Goal: Task Accomplishment & Management: Manage account settings

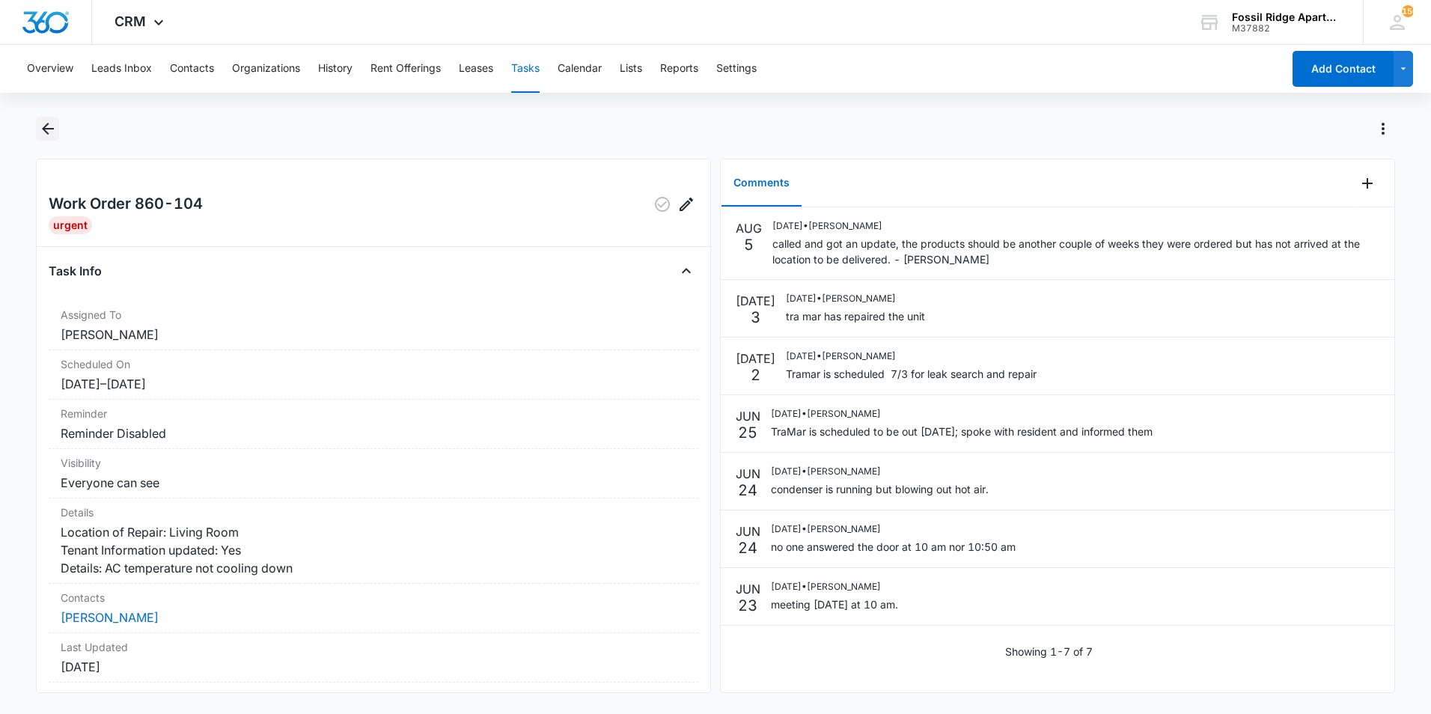
click at [54, 129] on icon "Back" at bounding box center [48, 129] width 18 height 18
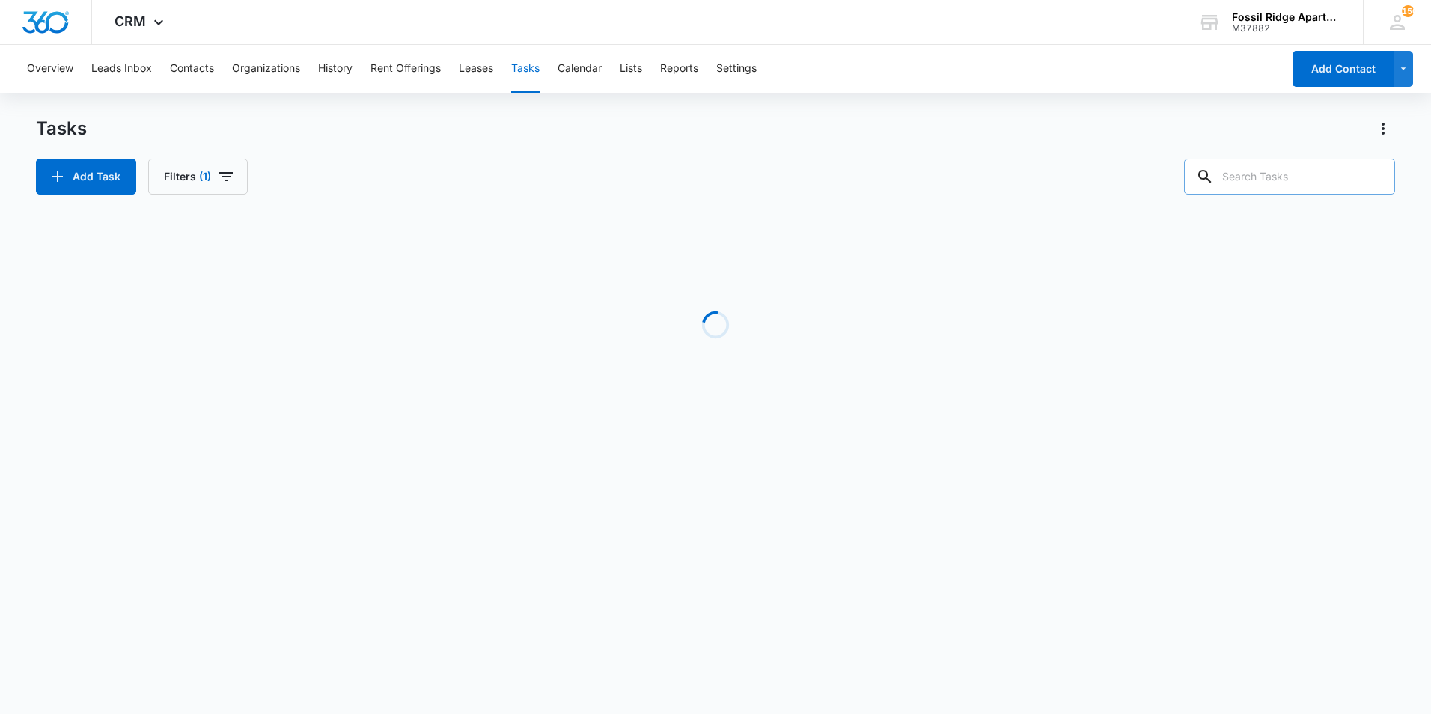
click at [1295, 175] on input "text" at bounding box center [1289, 177] width 211 height 36
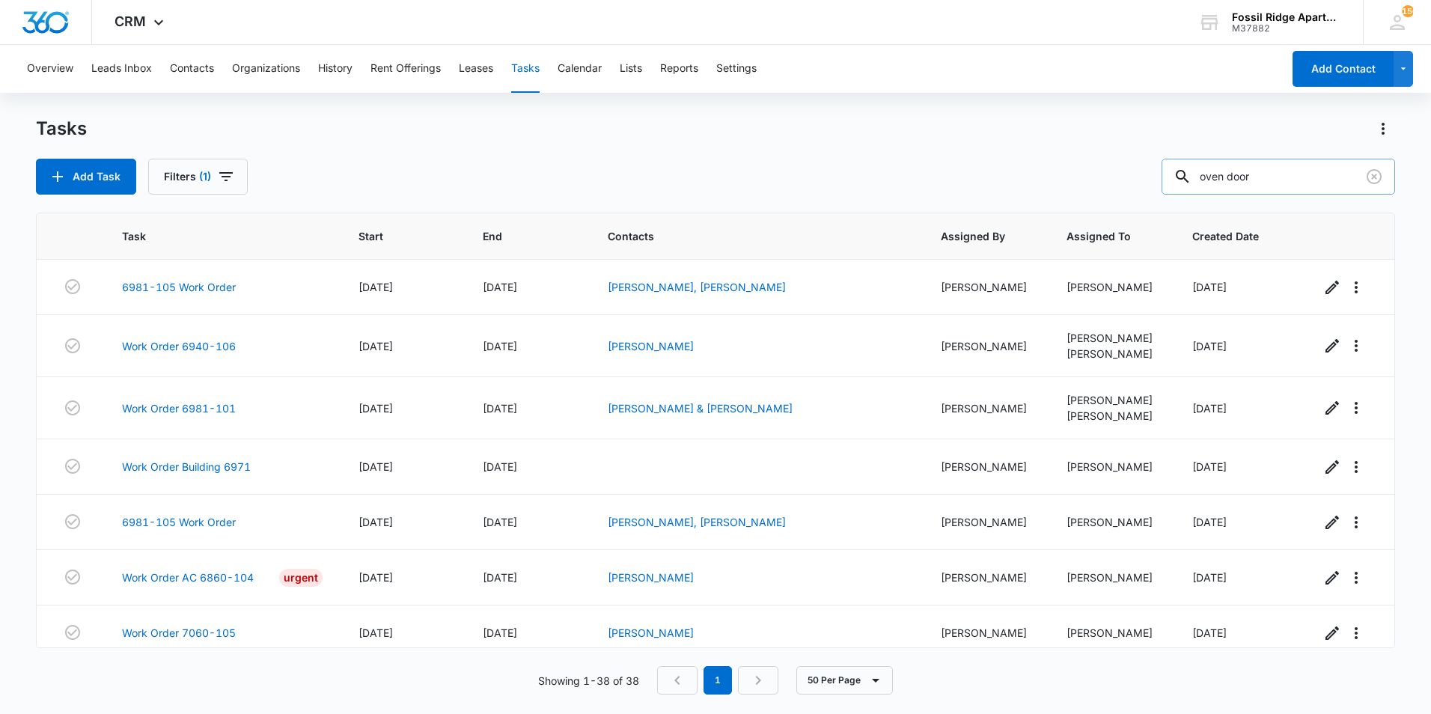
type input "oven door"
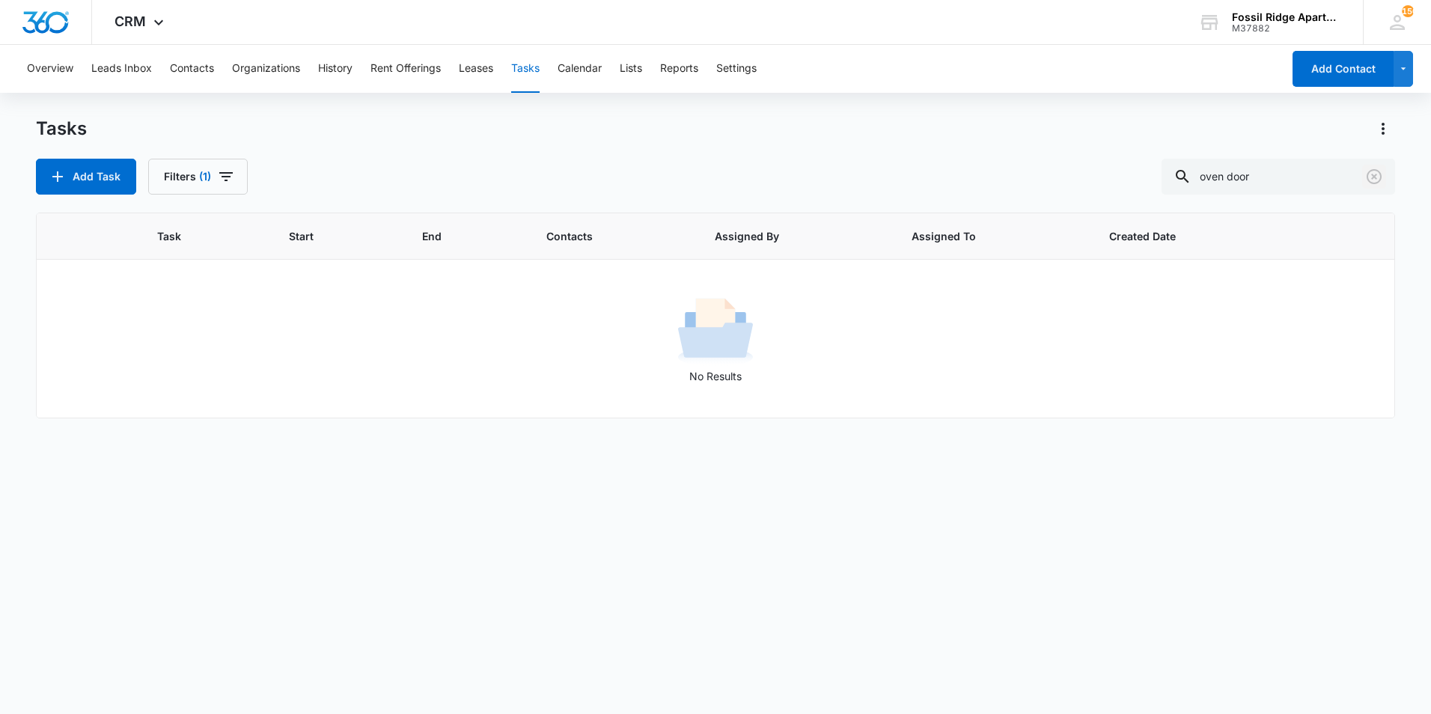
drag, startPoint x: 1368, startPoint y: 175, endPoint x: 1142, endPoint y: 169, distance: 226.1
click at [1366, 176] on icon "Clear" at bounding box center [1374, 177] width 18 height 18
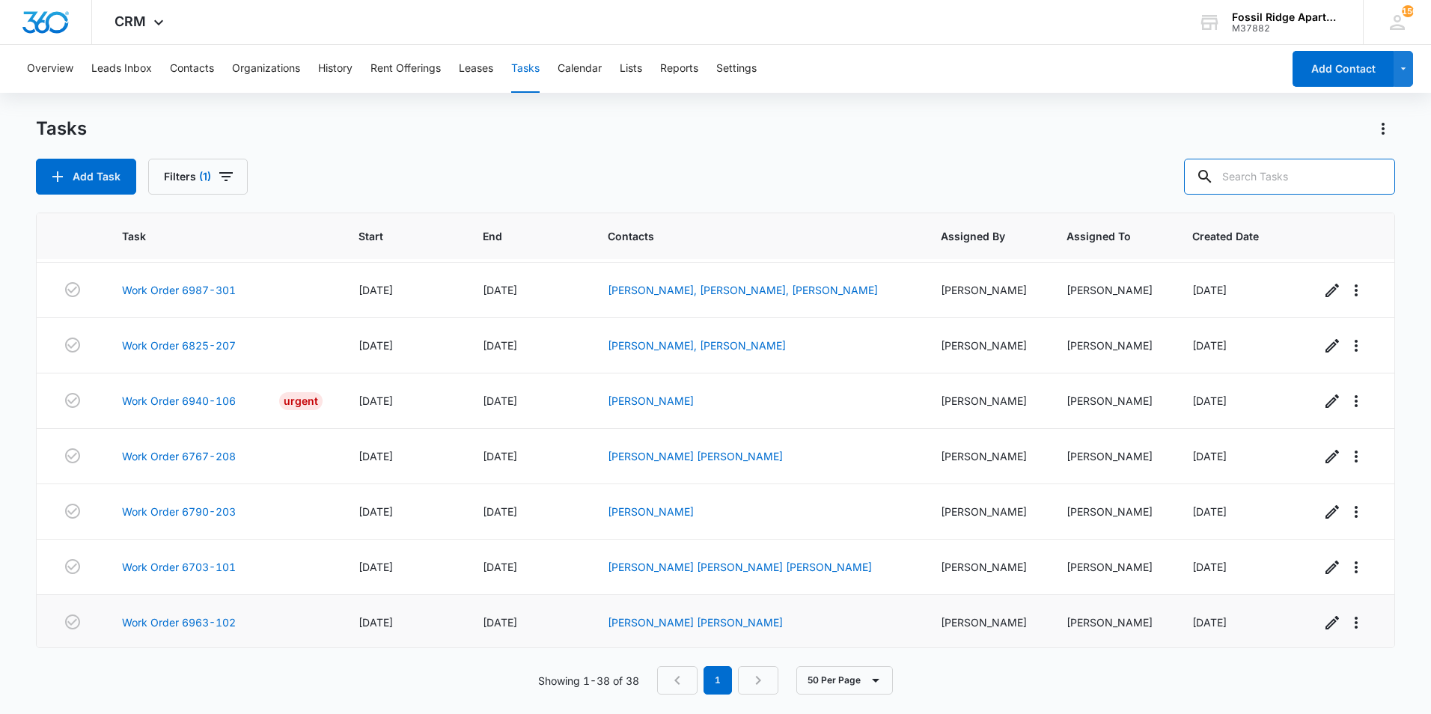
scroll to position [1504, 0]
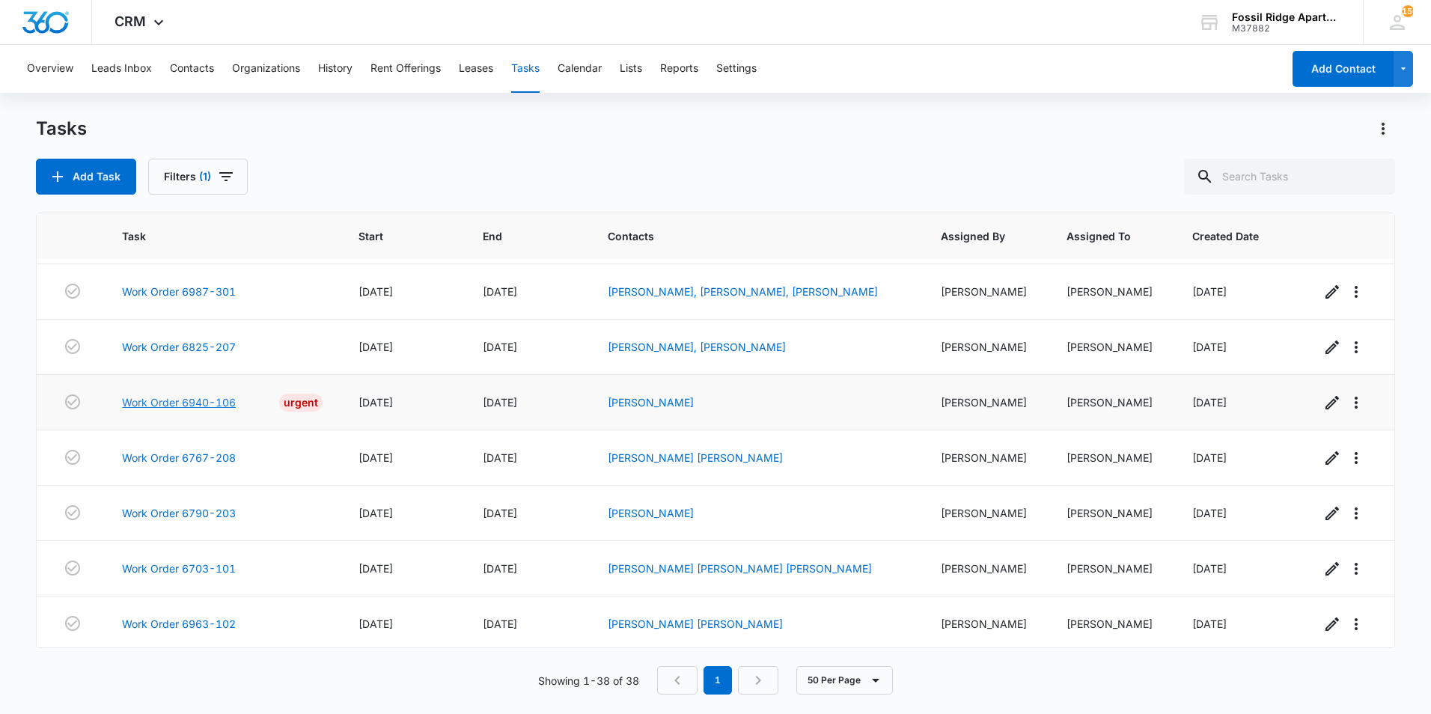
click at [192, 410] on link "Work Order 6940-106" at bounding box center [179, 402] width 114 height 16
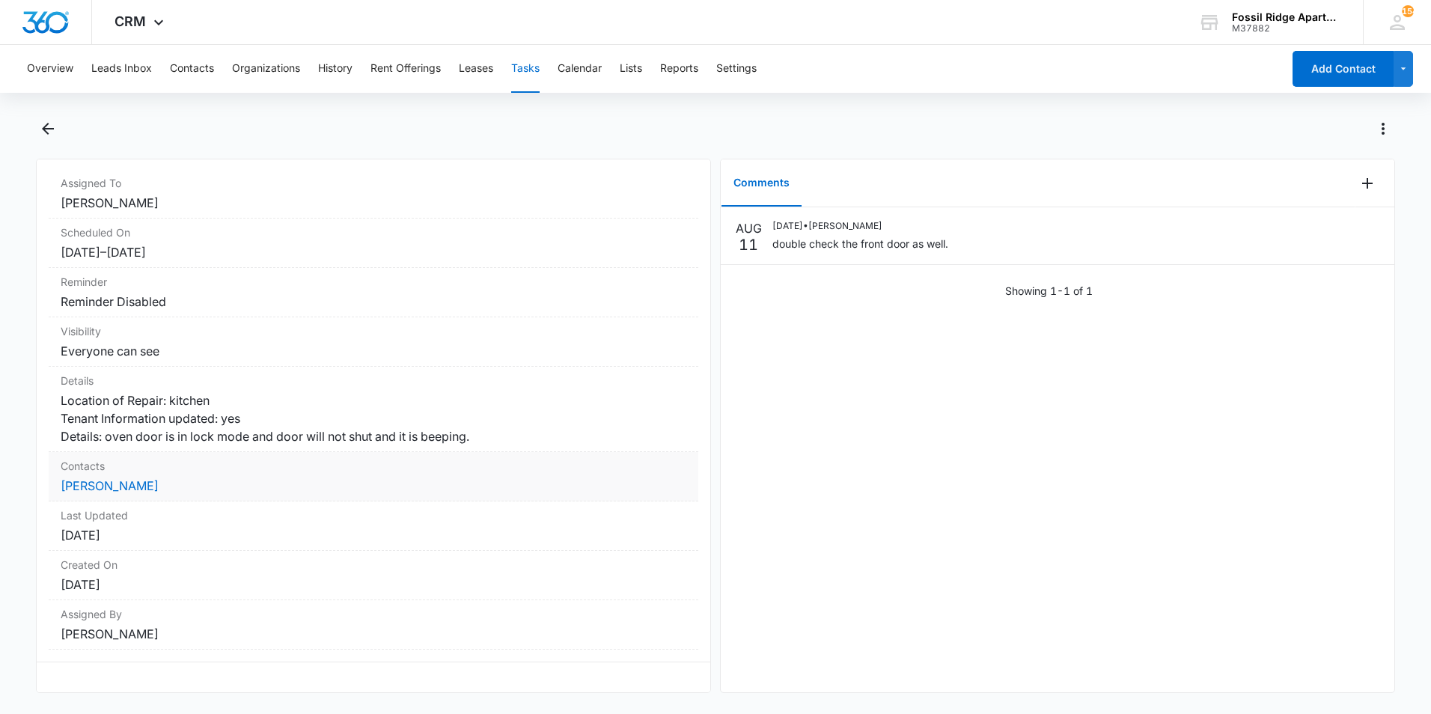
scroll to position [161, 0]
click at [135, 478] on link "Brandon Godinez" at bounding box center [110, 485] width 98 height 15
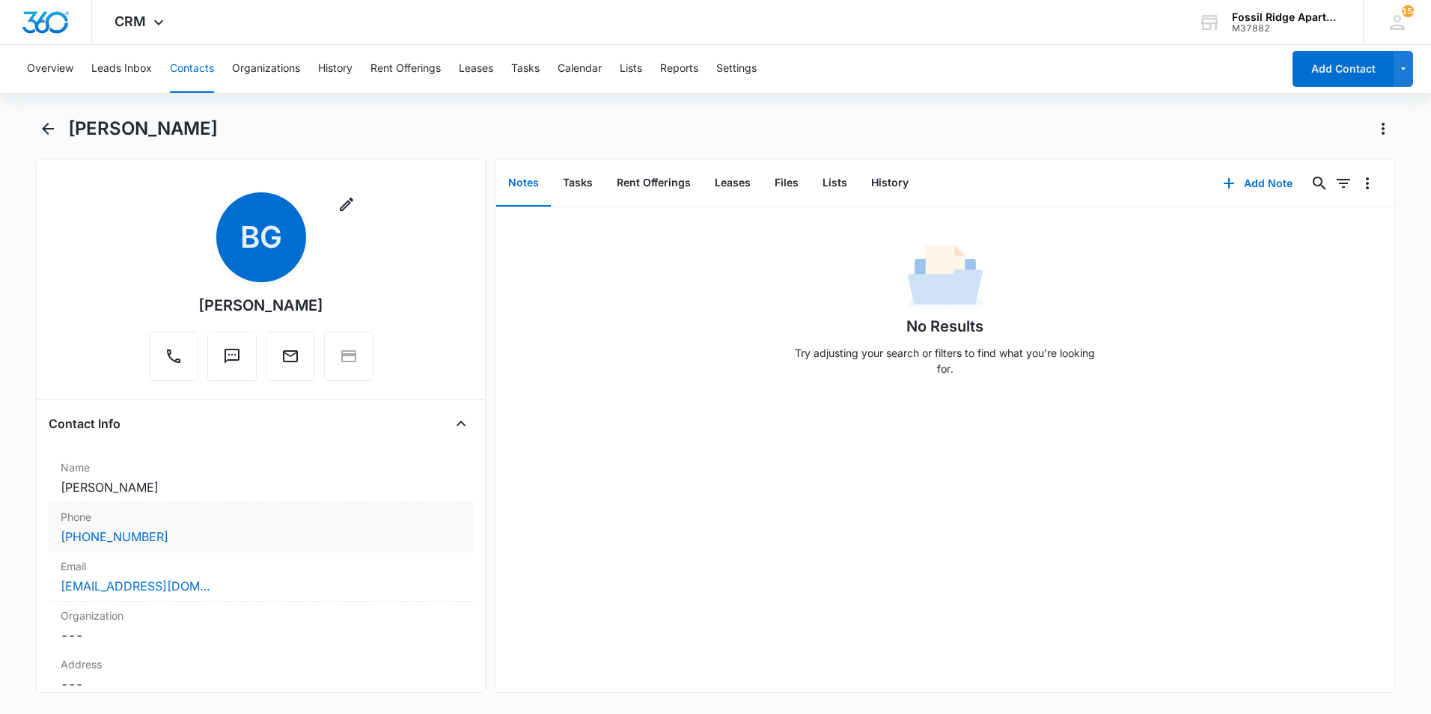
scroll to position [75, 0]
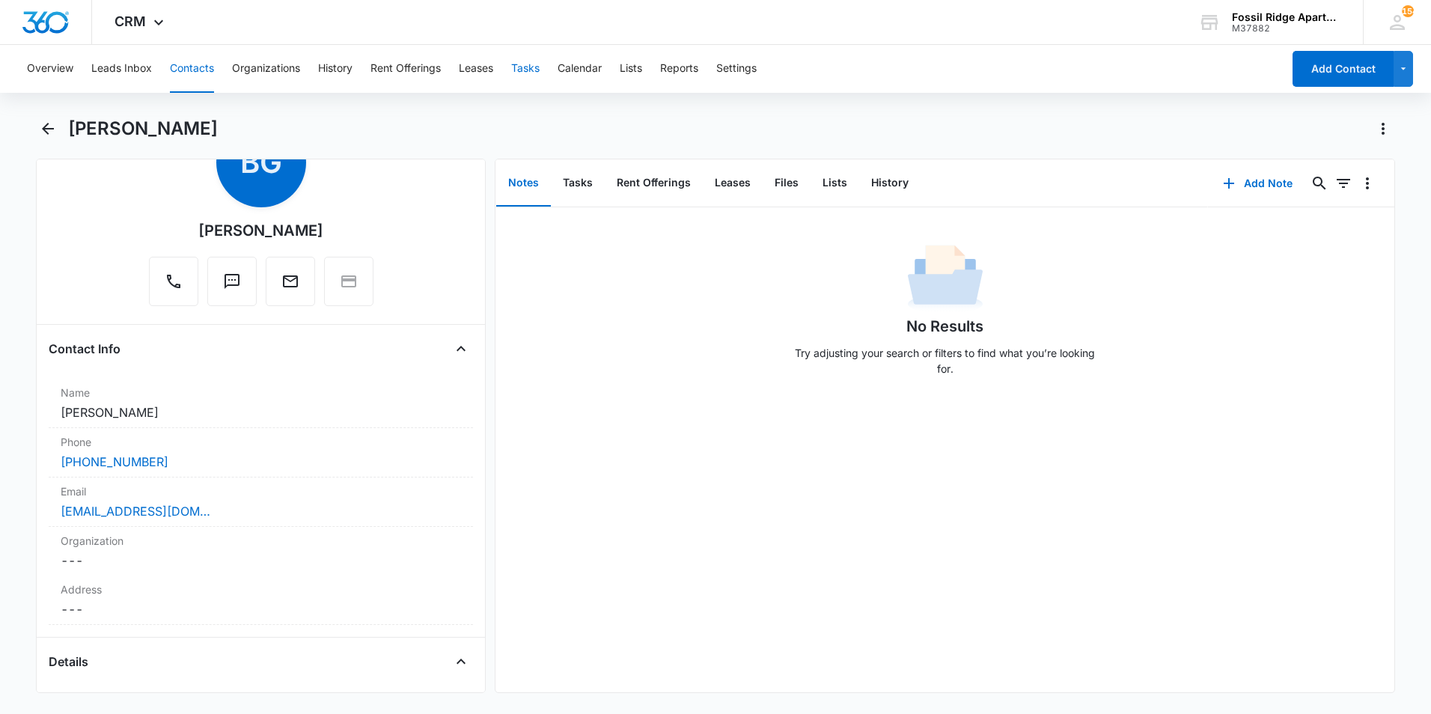
drag, startPoint x: 534, startPoint y: 67, endPoint x: 543, endPoint y: 73, distance: 11.4
click at [538, 70] on button "Tasks" at bounding box center [525, 69] width 28 height 48
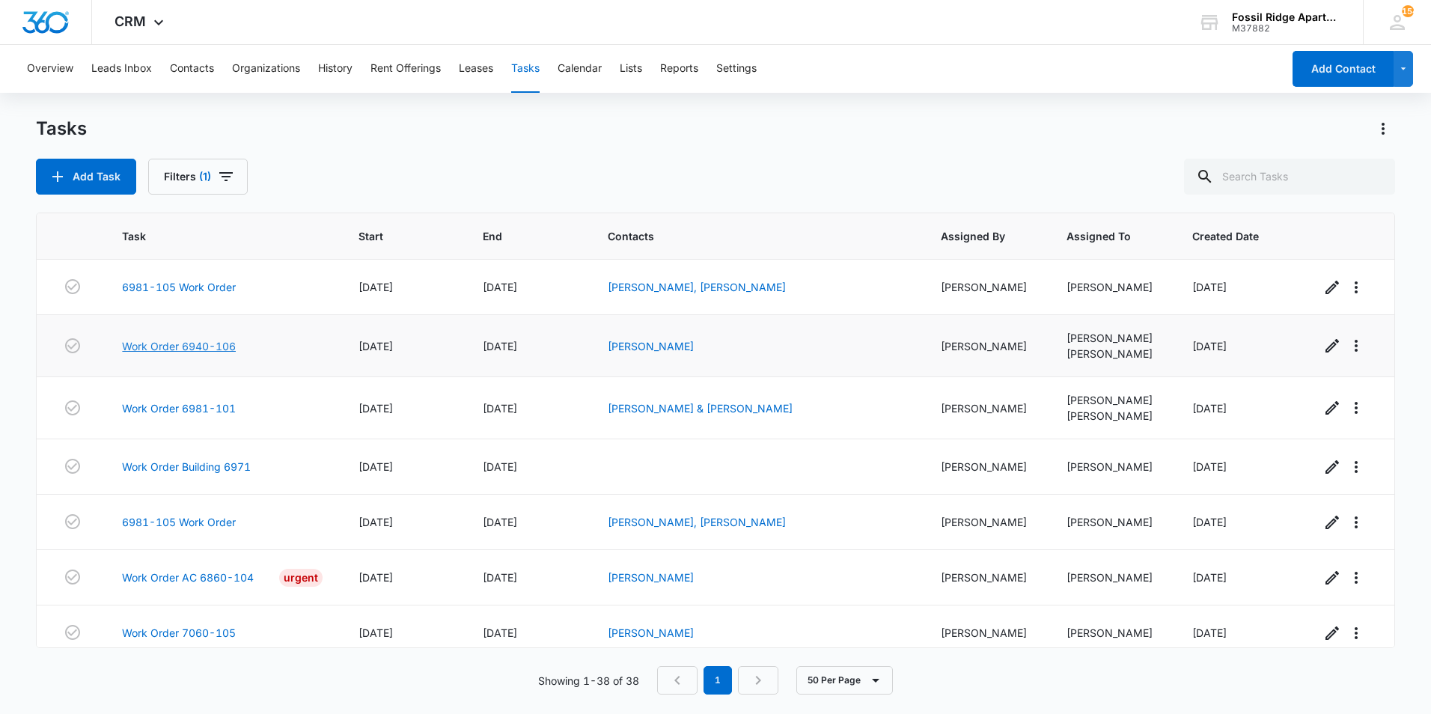
click at [200, 346] on link "Work Order 6940-106" at bounding box center [179, 346] width 114 height 16
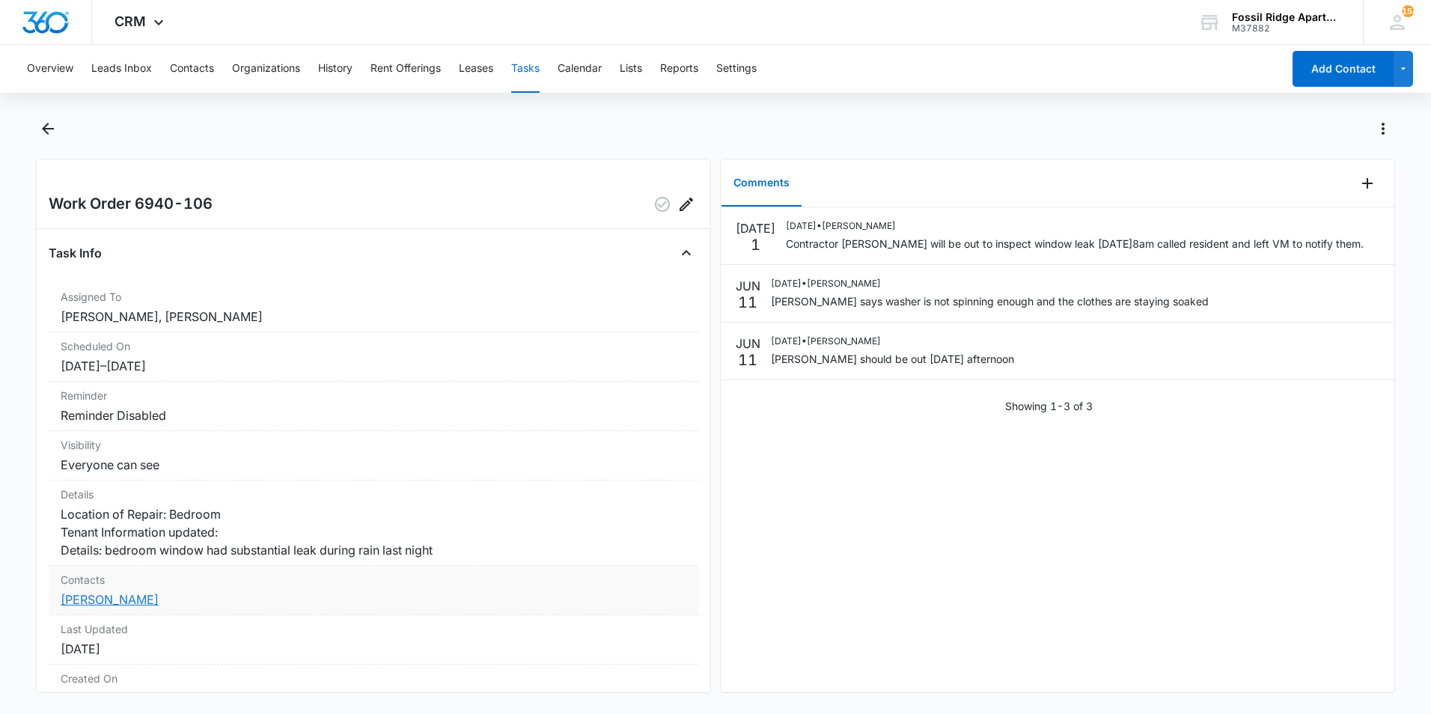
click at [138, 607] on link "[PERSON_NAME]" at bounding box center [110, 599] width 98 height 15
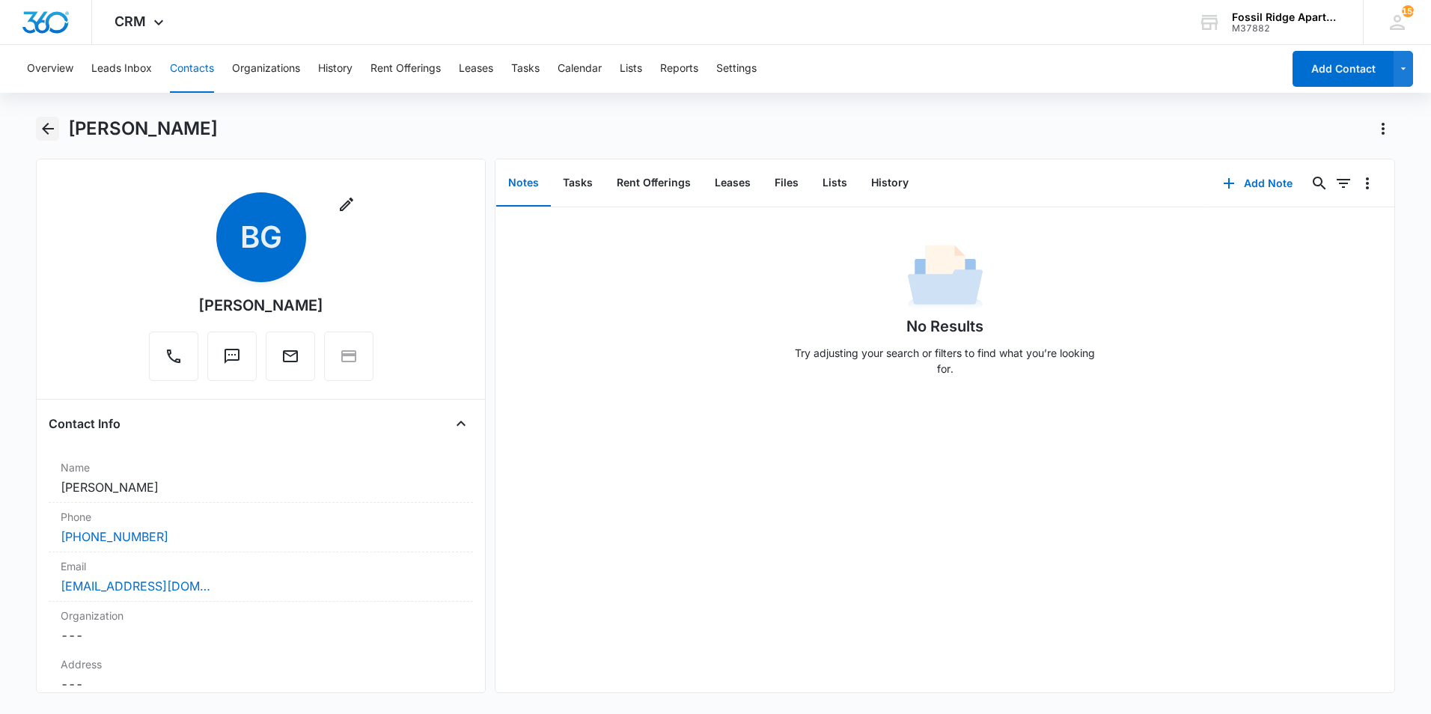
click at [43, 129] on icon "Back" at bounding box center [48, 129] width 12 height 12
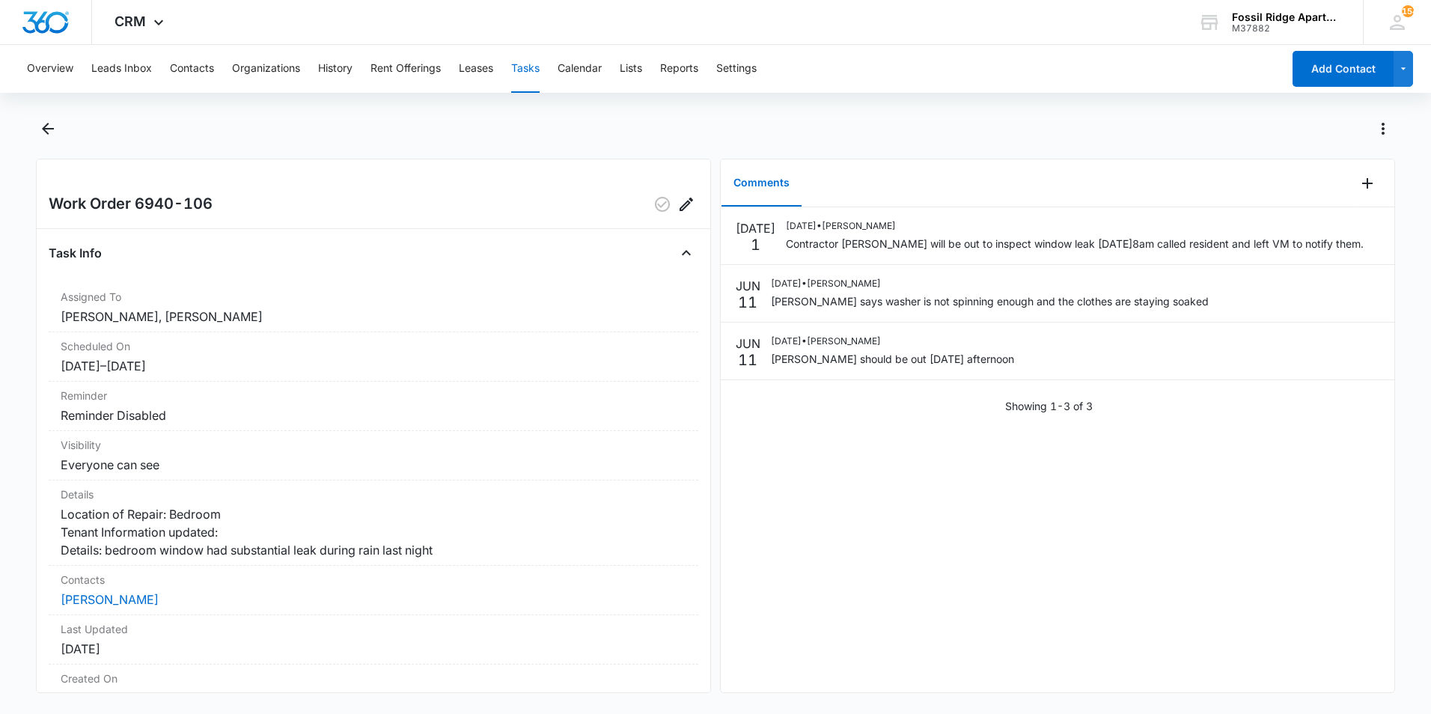
click at [233, 269] on div "Task Info Assigned To Eric Anderson, Colton Loe Scheduled On 6/3/25 – 6/3/25 Re…" at bounding box center [374, 508] width 650 height 535
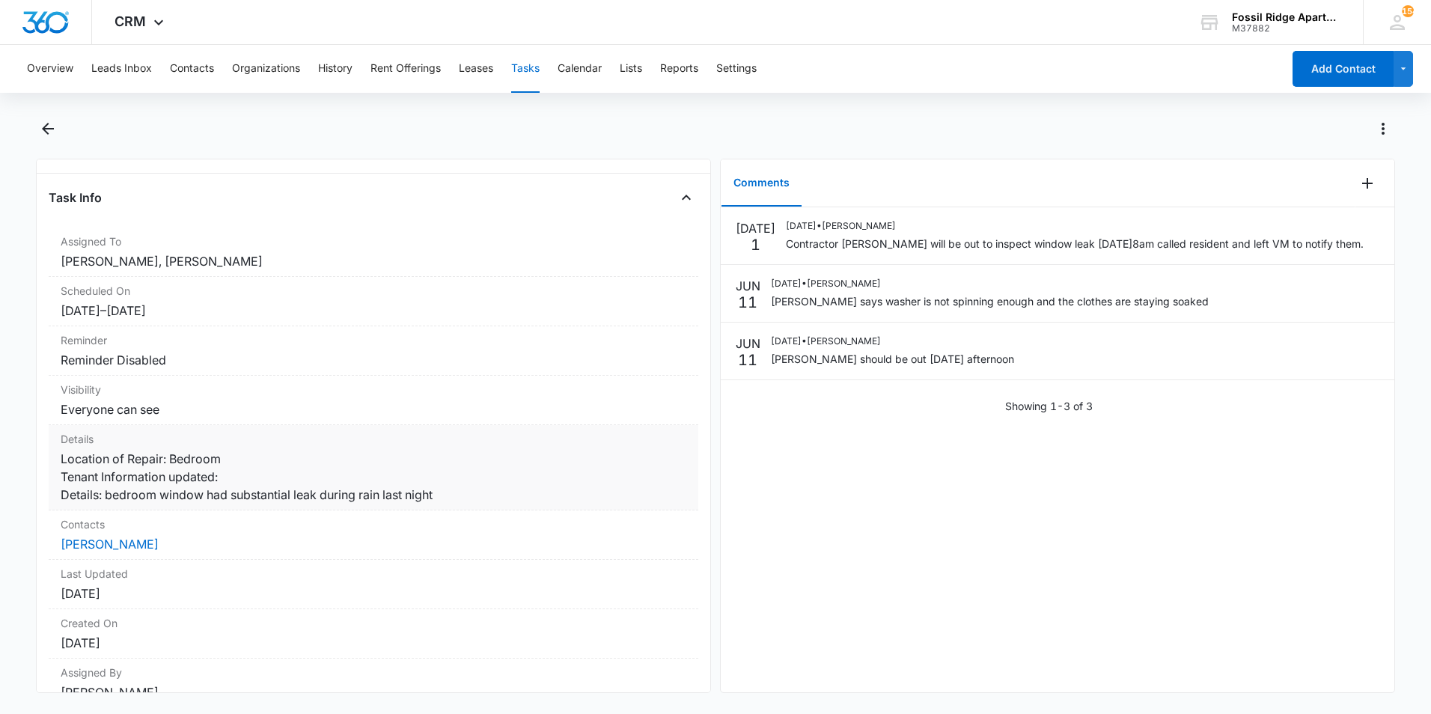
scroll to position [143, 0]
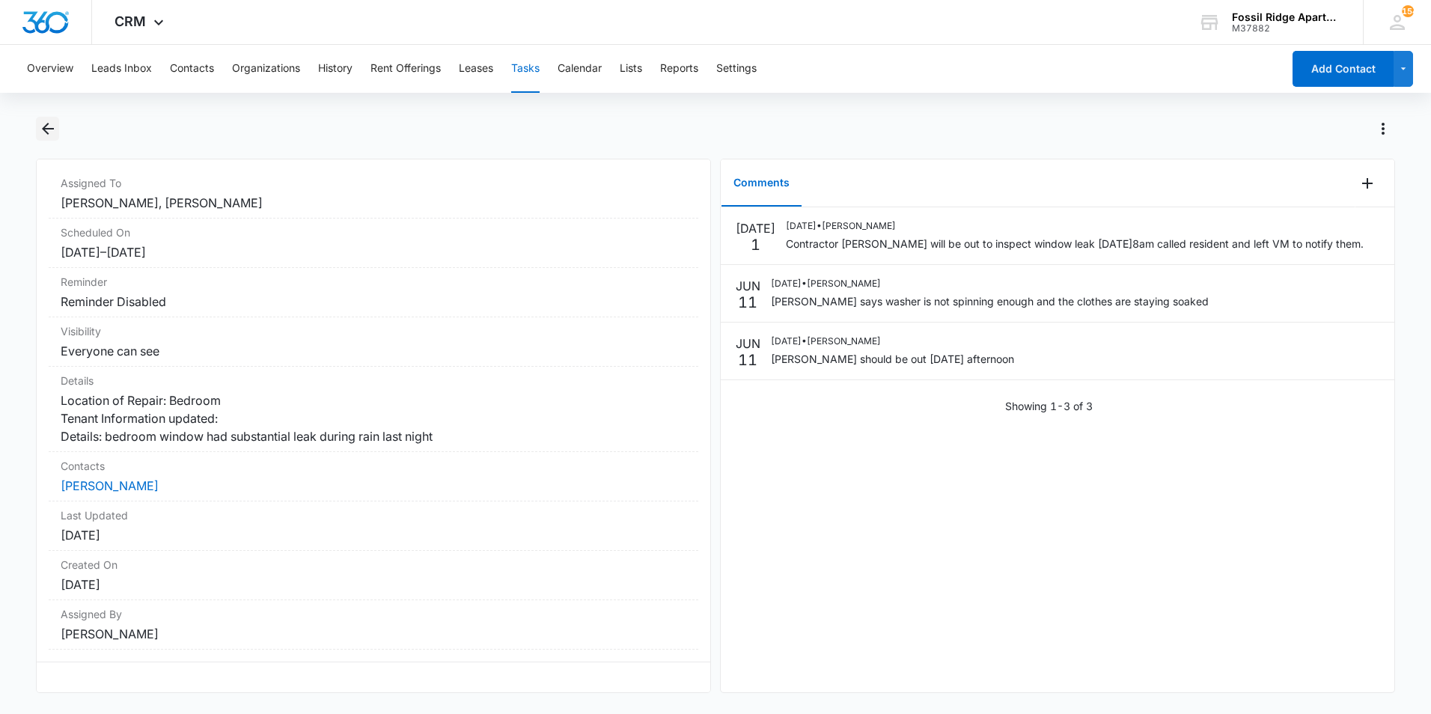
click at [52, 123] on icon "Back" at bounding box center [48, 129] width 18 height 18
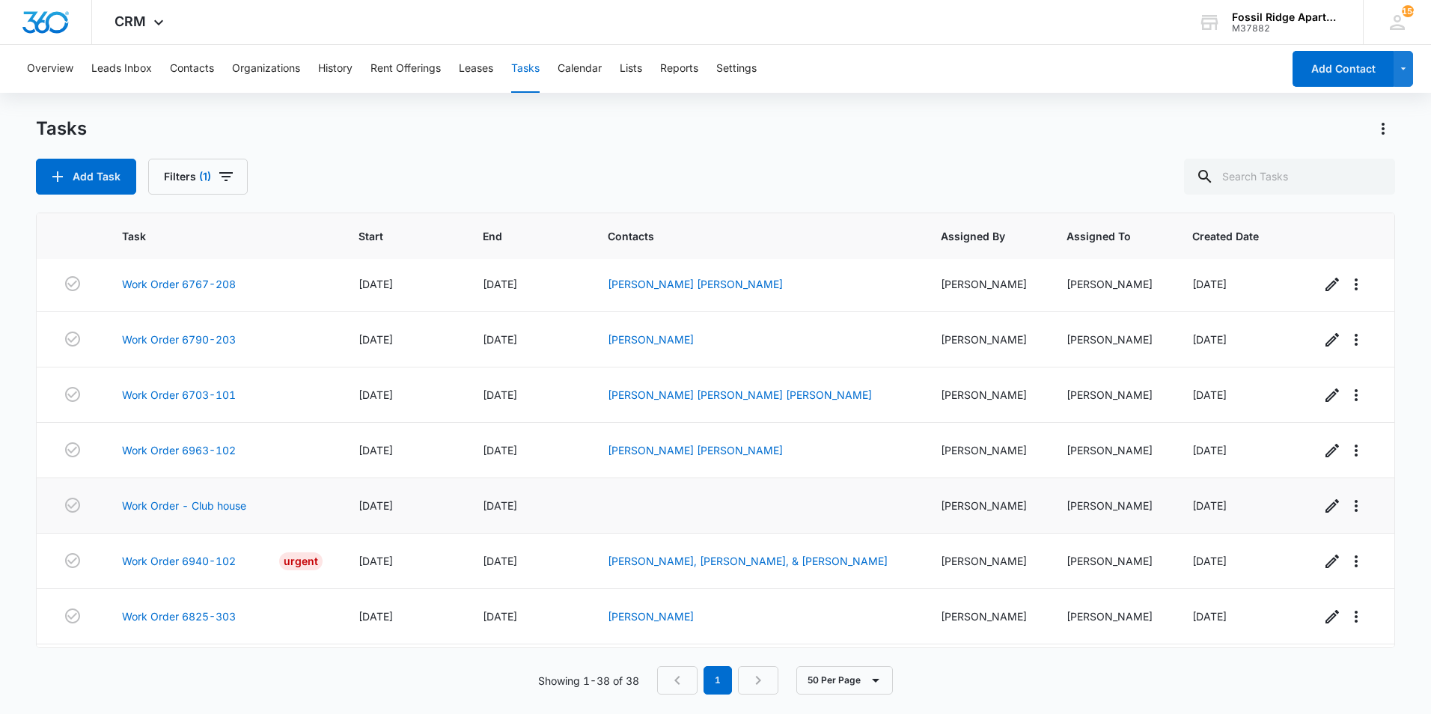
scroll to position [1804, 0]
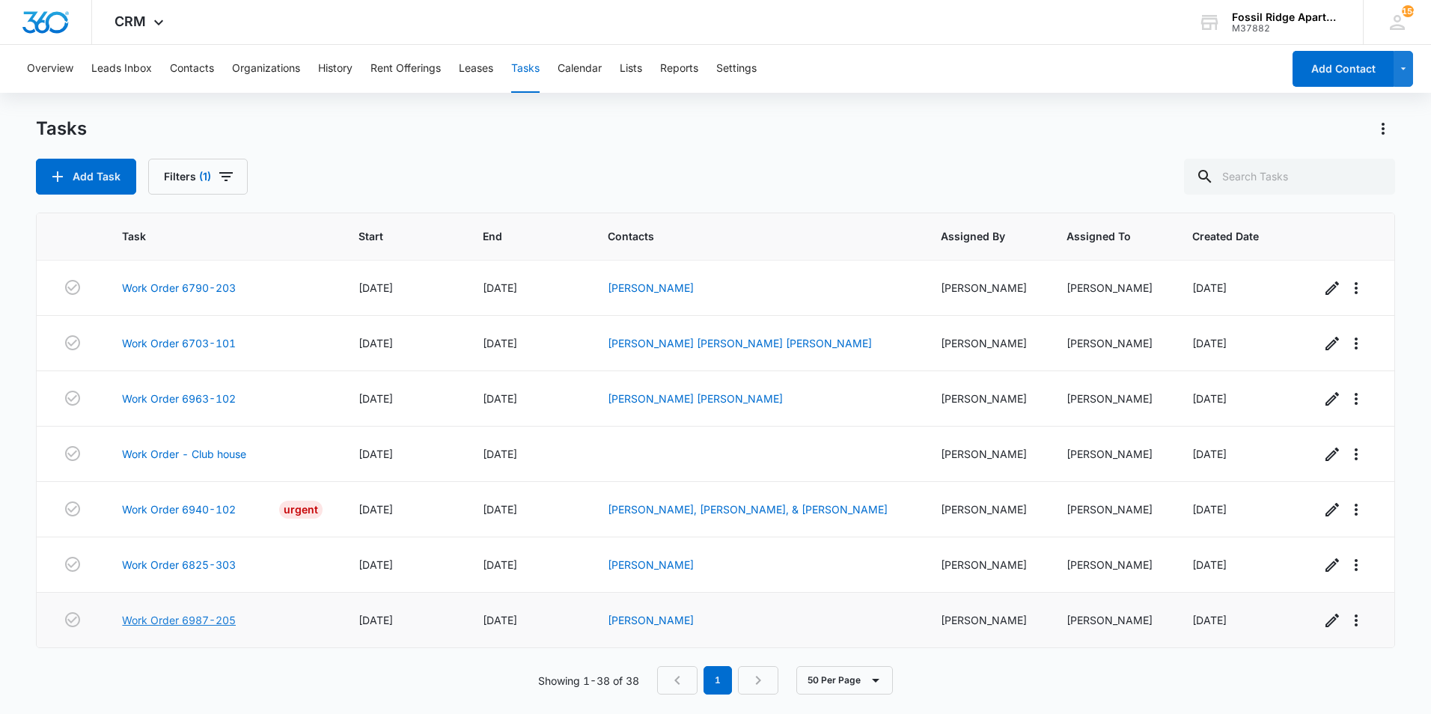
click at [192, 620] on link "Work Order 6987-205" at bounding box center [179, 620] width 114 height 16
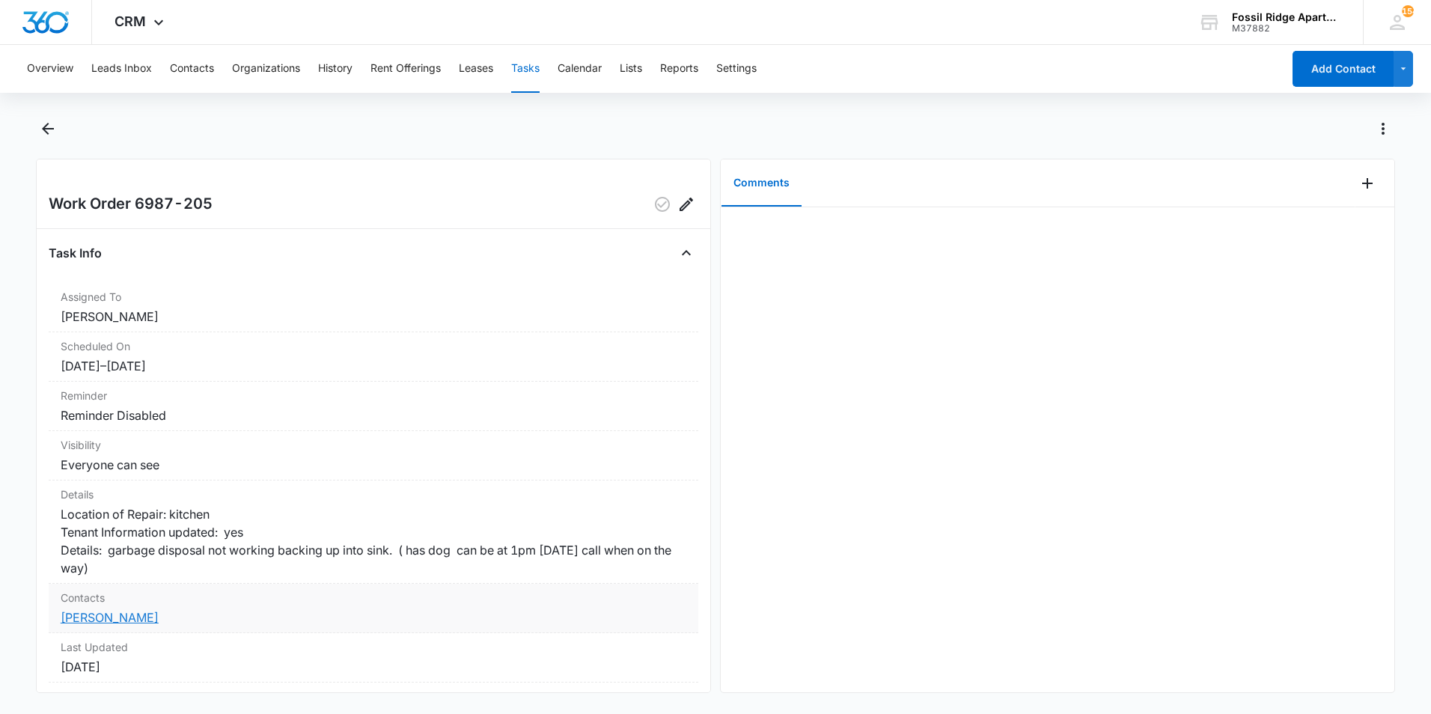
click at [121, 625] on link "[PERSON_NAME]" at bounding box center [110, 617] width 98 height 15
